Goal: Transaction & Acquisition: Purchase product/service

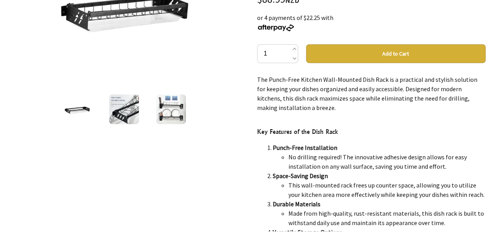
scroll to position [169, 0]
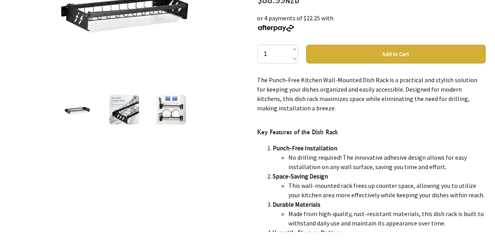
click at [167, 110] on img at bounding box center [171, 110] width 30 height 30
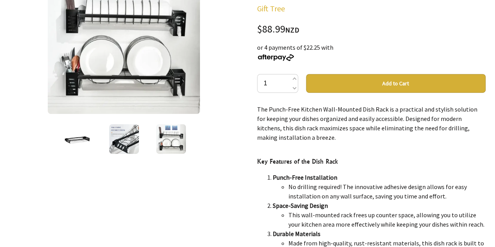
scroll to position [141, 0]
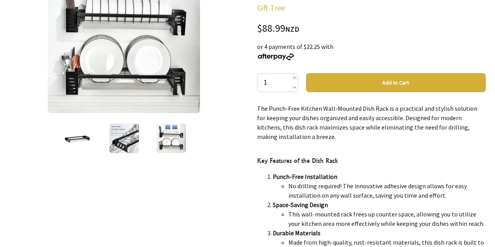
click at [172, 128] on img at bounding box center [171, 138] width 30 height 30
click at [77, 142] on img at bounding box center [77, 138] width 30 height 30
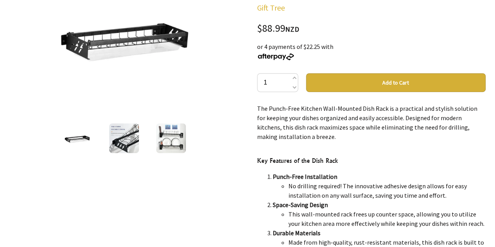
click at [121, 142] on img at bounding box center [124, 138] width 30 height 30
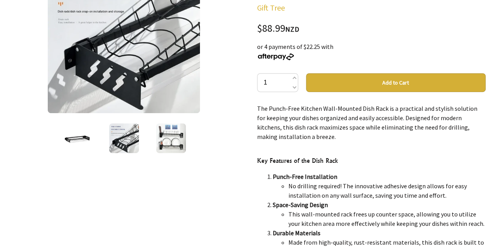
click at [162, 143] on img at bounding box center [171, 138] width 30 height 30
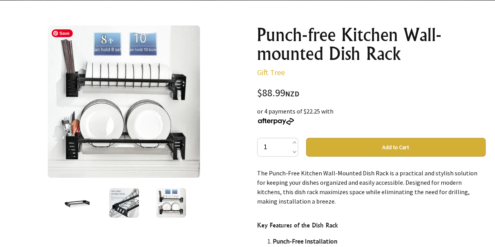
scroll to position [73, 0]
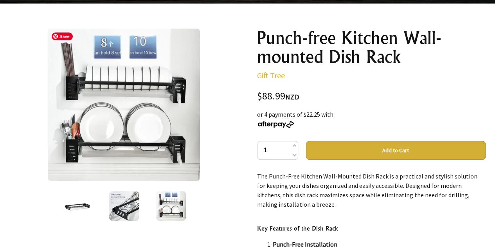
click at [140, 140] on img at bounding box center [124, 105] width 152 height 152
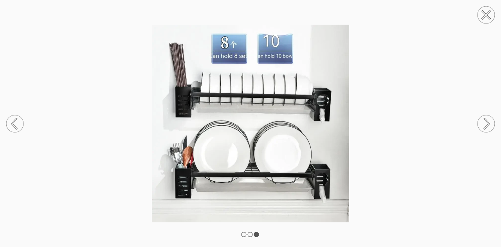
click at [485, 125] on circle at bounding box center [485, 123] width 17 height 17
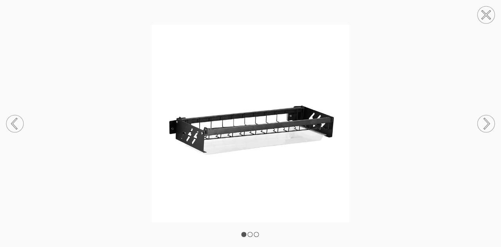
click at [485, 125] on circle at bounding box center [485, 123] width 17 height 17
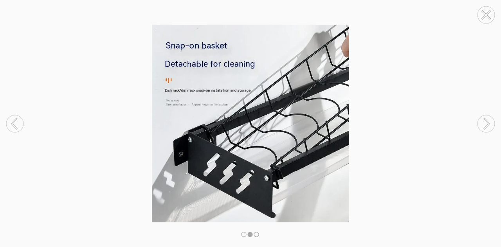
click at [485, 125] on circle at bounding box center [485, 123] width 17 height 17
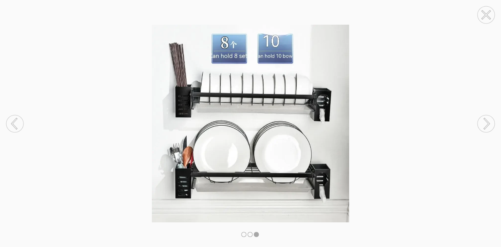
click at [485, 125] on circle at bounding box center [485, 123] width 17 height 17
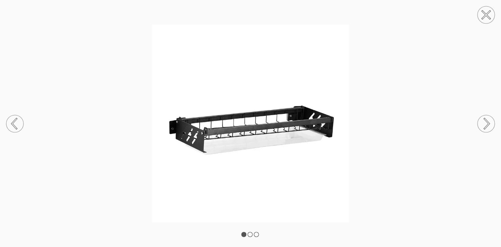
click at [485, 125] on circle at bounding box center [485, 123] width 17 height 17
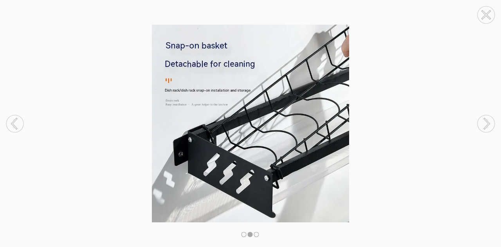
click at [485, 125] on circle at bounding box center [485, 123] width 17 height 17
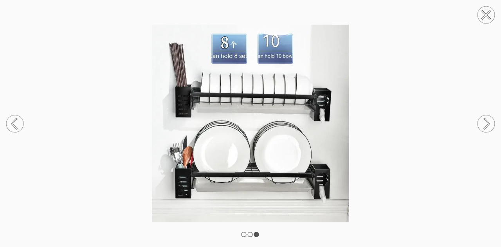
click at [7, 130] on icon at bounding box center [15, 123] width 30 height 41
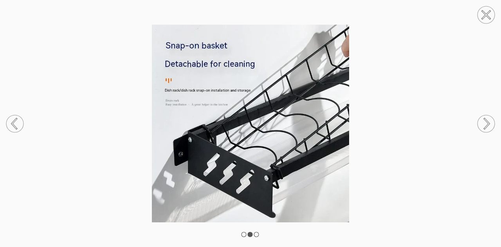
click at [485, 125] on circle at bounding box center [485, 123] width 17 height 17
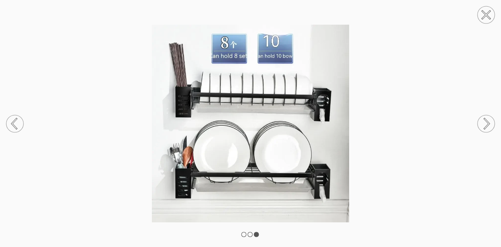
click at [487, 14] on icon at bounding box center [486, 14] width 7 height 7
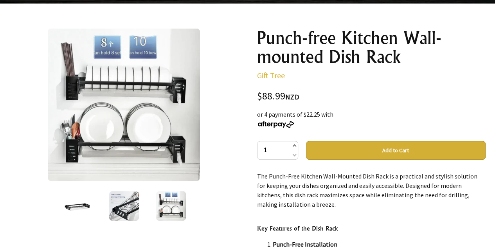
click at [295, 148] on span at bounding box center [294, 146] width 4 height 9
type input "2"
click at [365, 151] on button "Add to Cart" at bounding box center [396, 150] width 180 height 19
